Goal: Information Seeking & Learning: Learn about a topic

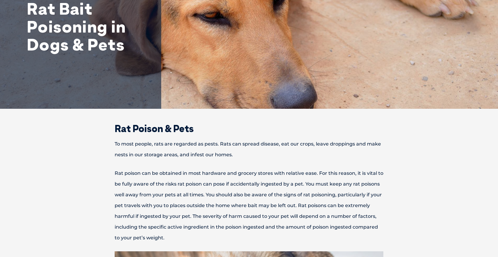
scroll to position [131, 0]
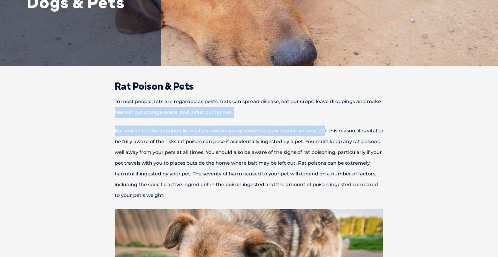
drag, startPoint x: 117, startPoint y: 111, endPoint x: 322, endPoint y: 131, distance: 206.0
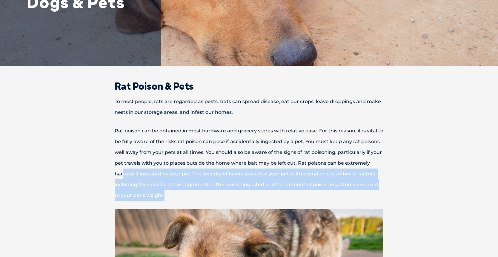
drag, startPoint x: 123, startPoint y: 175, endPoint x: 177, endPoint y: 194, distance: 57.4
click at [177, 194] on p "Rat poison can be obtained in most hardware and grocery stores with relative ea…" at bounding box center [249, 162] width 311 height 75
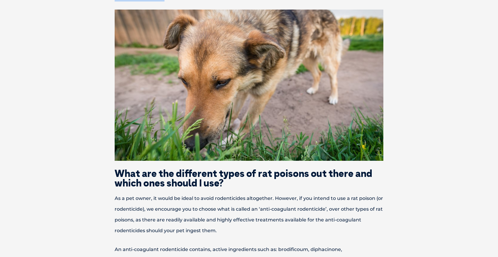
scroll to position [377, 0]
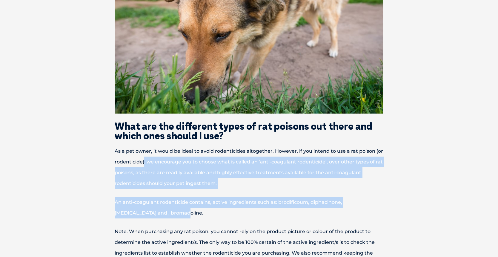
drag, startPoint x: 154, startPoint y: 162, endPoint x: 266, endPoint y: 206, distance: 120.1
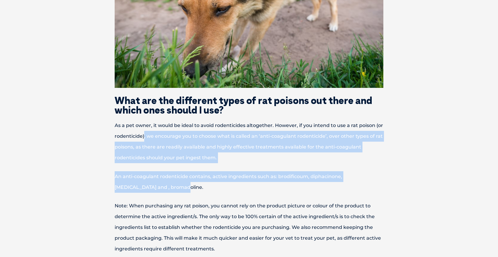
scroll to position [427, 0]
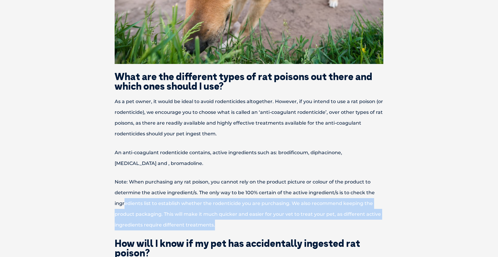
drag, startPoint x: 127, startPoint y: 203, endPoint x: 226, endPoint y: 228, distance: 101.8
click at [226, 228] on p "Note: When purchasing any rat poison, you cannot rely on the product picture or…" at bounding box center [249, 204] width 311 height 54
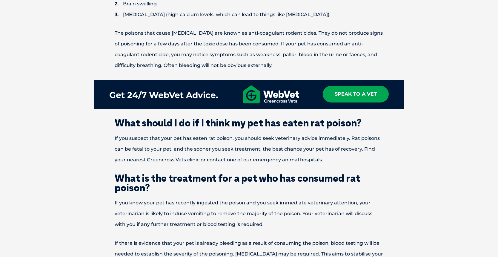
scroll to position [773, 0]
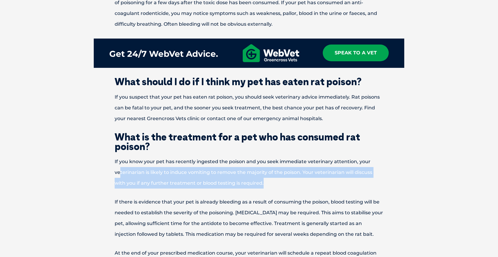
drag, startPoint x: 124, startPoint y: 171, endPoint x: 287, endPoint y: 180, distance: 164.0
click at [287, 180] on p "If you know your pet has recently ingested the poison and you seek immediate ve…" at bounding box center [249, 172] width 311 height 32
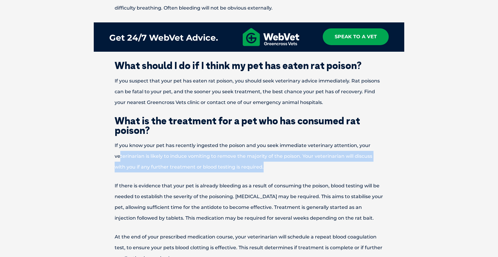
scroll to position [830, 0]
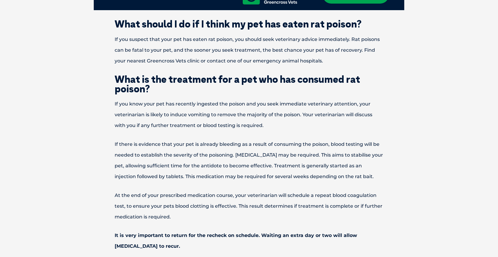
click at [287, 180] on p "If there is evidence that your pet is already bleeding as a result of consuming…" at bounding box center [249, 160] width 311 height 43
drag, startPoint x: 158, startPoint y: 193, endPoint x: 343, endPoint y: 239, distance: 190.4
click at [343, 239] on div "Rat Poison & Pets To most people, rats are regarded as pests. Rats can spread d…" at bounding box center [249, 174] width 323 height 1585
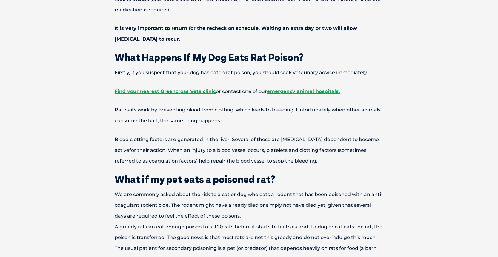
scroll to position [1127, 0]
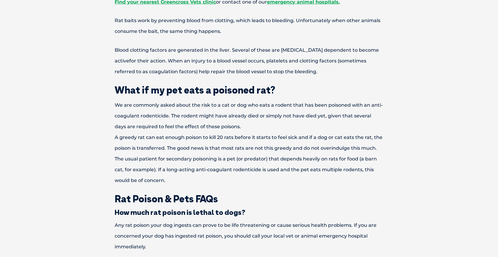
drag, startPoint x: 187, startPoint y: 117, endPoint x: 281, endPoint y: 180, distance: 113.3
click at [281, 180] on p "We are commonly asked about the risk to a cat or dog who eats a rodent that has…" at bounding box center [249, 143] width 311 height 86
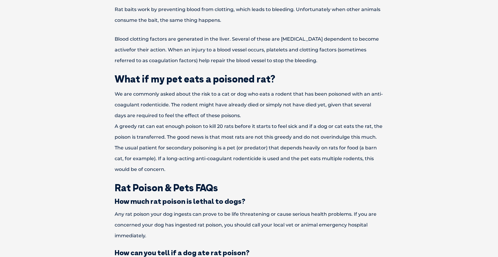
scroll to position [1139, 0]
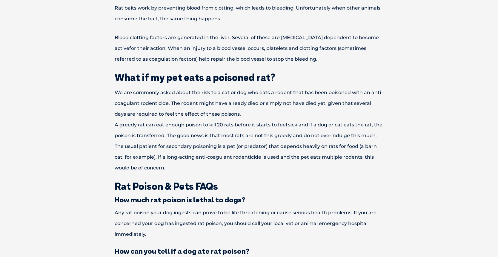
click at [192, 169] on p "We are commonly asked about the risk to a cat or dog who eats a rodent that has…" at bounding box center [249, 130] width 311 height 86
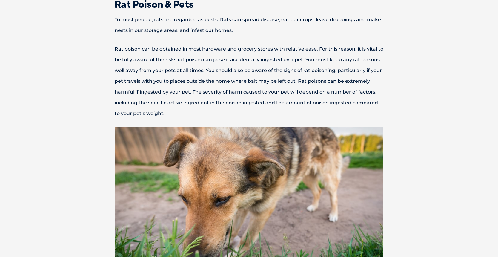
scroll to position [0, 0]
